Goal: Task Accomplishment & Management: Use online tool/utility

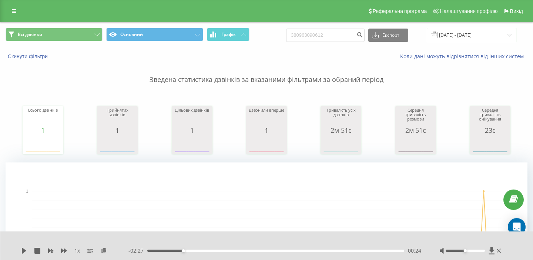
click at [473, 34] on input "21.06.2025 - 21.09.2025" at bounding box center [472, 35] width 90 height 14
click at [12, 6] on link at bounding box center [13, 11] width 13 height 10
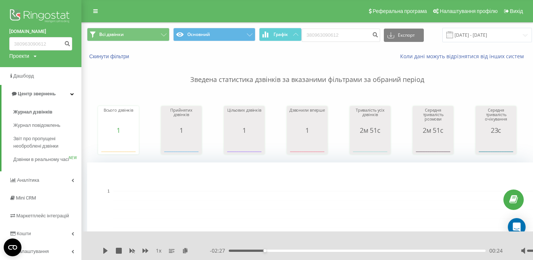
click at [32, 19] on img at bounding box center [40, 16] width 63 height 19
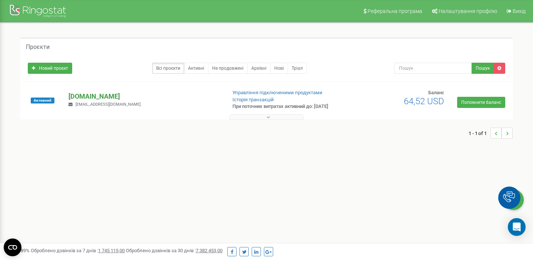
click at [107, 94] on p "[DOMAIN_NAME]" at bounding box center [145, 96] width 152 height 10
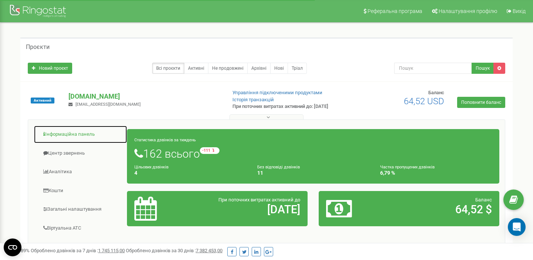
click at [90, 135] on link "Інформаційна панель" at bounding box center [81, 134] width 94 height 18
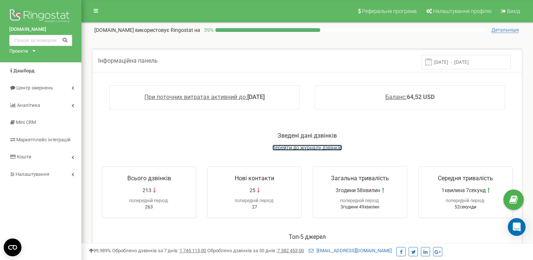
click at [301, 149] on span "перейти до журналу дзвінків" at bounding box center [308, 147] width 70 height 6
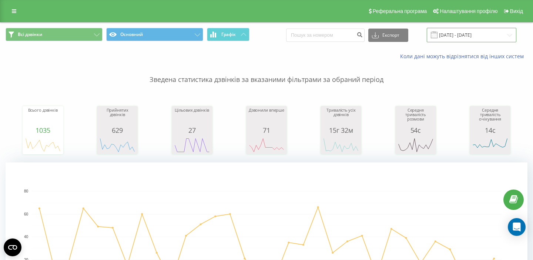
click at [470, 38] on input "22.08.2025 - 22.09.2025" at bounding box center [472, 35] width 90 height 14
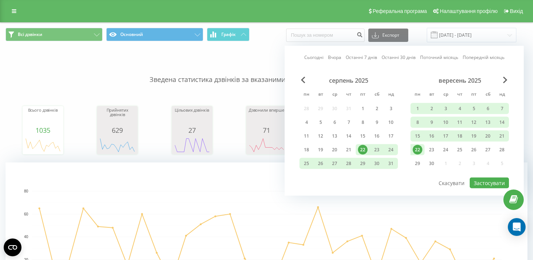
click at [419, 150] on div "22" at bounding box center [418, 150] width 10 height 10
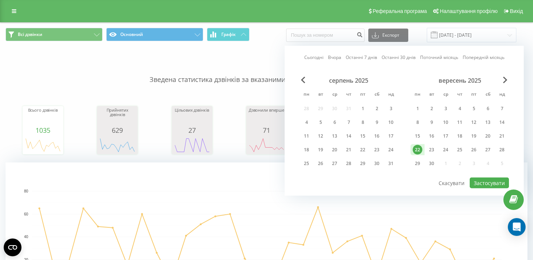
click at [491, 191] on div "Сьогодні Вчора Останні 7 днів Останні 30 днів Поточний місяць Попередній місяць…" at bounding box center [404, 121] width 239 height 150
click at [491, 184] on button "Застосувати" at bounding box center [489, 182] width 39 height 11
type input "22.09.2025 - 22.09.2025"
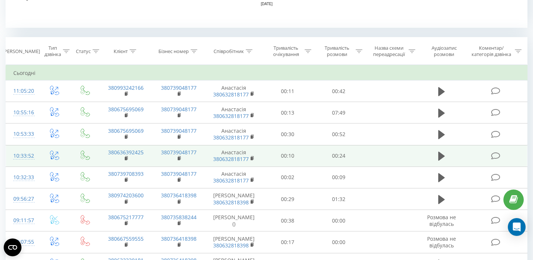
scroll to position [291, 0]
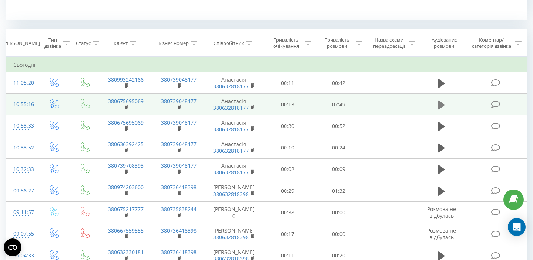
click at [444, 103] on icon at bounding box center [441, 105] width 7 height 10
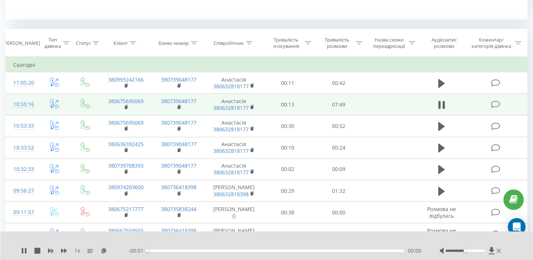
click at [58, 250] on div "1 x" at bounding box center [74, 250] width 107 height 7
click at [60, 250] on div "1 x" at bounding box center [74, 250] width 107 height 7
click at [64, 251] on icon at bounding box center [64, 250] width 6 height 4
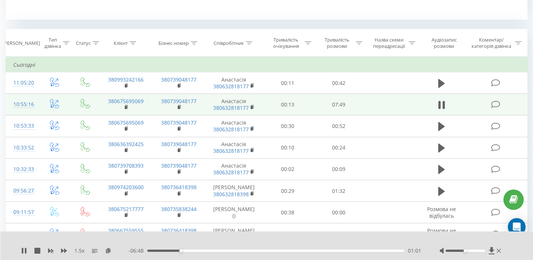
click at [82, 249] on span "1.5 x" at bounding box center [79, 250] width 10 height 7
click at [68, 252] on div "1.5 x" at bounding box center [74, 250] width 107 height 7
click at [82, 250] on span "1.5 x" at bounding box center [79, 250] width 10 height 7
click at [65, 250] on icon at bounding box center [64, 250] width 6 height 4
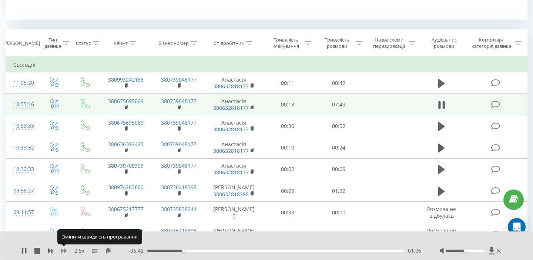
click at [65, 250] on icon at bounding box center [64, 250] width 6 height 4
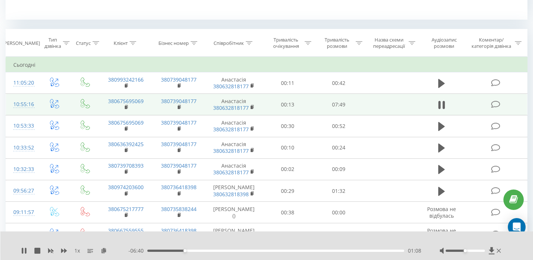
click at [178, 250] on div "01:08" at bounding box center [275, 250] width 257 height 2
click at [169, 250] on div "00:40" at bounding box center [275, 250] width 257 height 2
click at [203, 250] on div "00:50" at bounding box center [275, 250] width 257 height 2
click at [223, 251] on div "- 06:05 01:43 01:43" at bounding box center [275, 250] width 293 height 7
click at [223, 250] on div "01:44" at bounding box center [275, 250] width 257 height 2
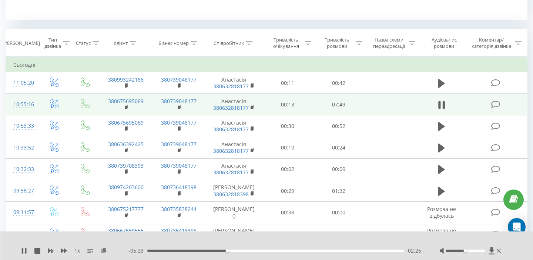
click at [240, 250] on div "02:25" at bounding box center [275, 250] width 257 height 2
click at [265, 250] on div "03:34" at bounding box center [275, 250] width 257 height 2
click at [290, 249] on div "00:00" at bounding box center [275, 250] width 257 height 2
click at [287, 249] on div "00:00" at bounding box center [275, 250] width 257 height 2
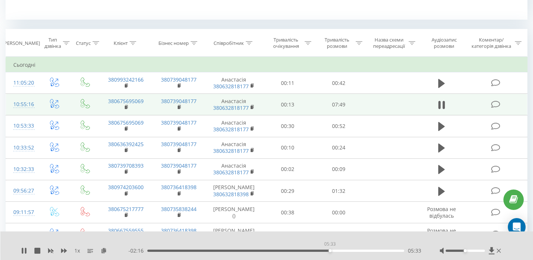
click at [330, 250] on div "05:33" at bounding box center [275, 250] width 257 height 2
click at [349, 251] on div "05:37" at bounding box center [275, 250] width 257 height 2
click at [377, 250] on div "06:10" at bounding box center [275, 250] width 257 height 2
click at [398, 248] on div "- 00:44 07:04 07:04" at bounding box center [275, 250] width 293 height 7
click at [398, 248] on div "- 00:44 07:05 07:05" at bounding box center [275, 250] width 293 height 7
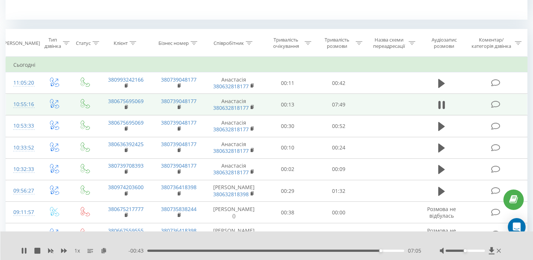
click at [398, 250] on div "07:05" at bounding box center [275, 250] width 257 height 2
click at [307, 253] on div "- 00:10 07:38 07:38" at bounding box center [275, 250] width 293 height 7
click at [22, 246] on div "1 x - 00:09 07:39 07:39" at bounding box center [266, 245] width 533 height 29
click at [30, 252] on div "1 x" at bounding box center [74, 250] width 107 height 7
click at [21, 251] on icon at bounding box center [24, 250] width 6 height 6
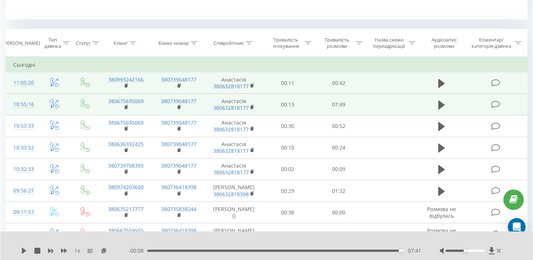
click at [429, 84] on td at bounding box center [441, 82] width 49 height 21
click at [442, 82] on icon at bounding box center [441, 83] width 7 height 9
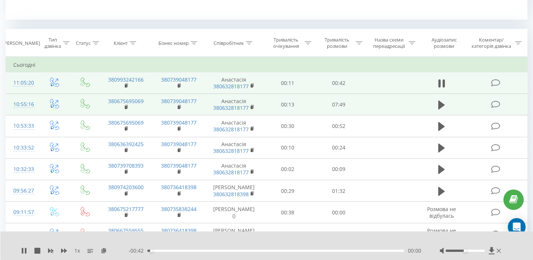
click at [76, 249] on span "1 x" at bounding box center [77, 250] width 6 height 7
click at [61, 249] on icon at bounding box center [64, 250] width 6 height 4
click at [181, 250] on div "00:05" at bounding box center [275, 250] width 257 height 2
click at [200, 249] on div "00:06" at bounding box center [275, 250] width 257 height 2
click at [240, 250] on div "00:09" at bounding box center [275, 250] width 257 height 2
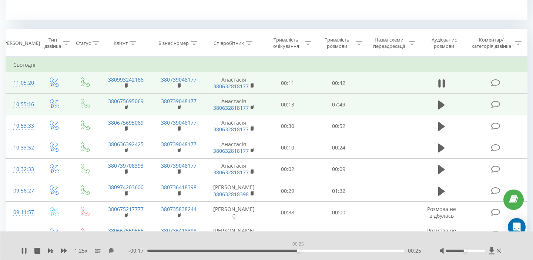
click at [298, 250] on div "00:25" at bounding box center [275, 250] width 257 height 2
click at [29, 252] on div "1.25 x" at bounding box center [74, 250] width 107 height 7
click at [27, 251] on icon at bounding box center [24, 250] width 6 height 6
click at [280, 250] on div "00:22" at bounding box center [275, 250] width 257 height 2
click at [26, 247] on icon at bounding box center [24, 250] width 6 height 6
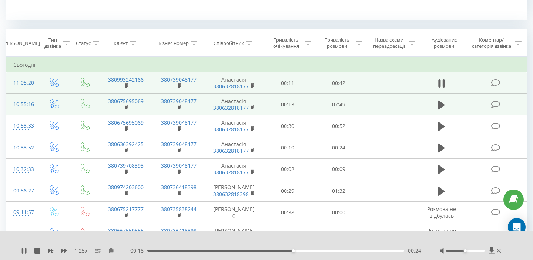
click at [310, 248] on div "- 00:18 00:24 00:24" at bounding box center [275, 250] width 293 height 7
click at [315, 249] on div "00:24" at bounding box center [275, 250] width 257 height 2
click at [492, 250] on icon at bounding box center [492, 250] width 6 height 7
